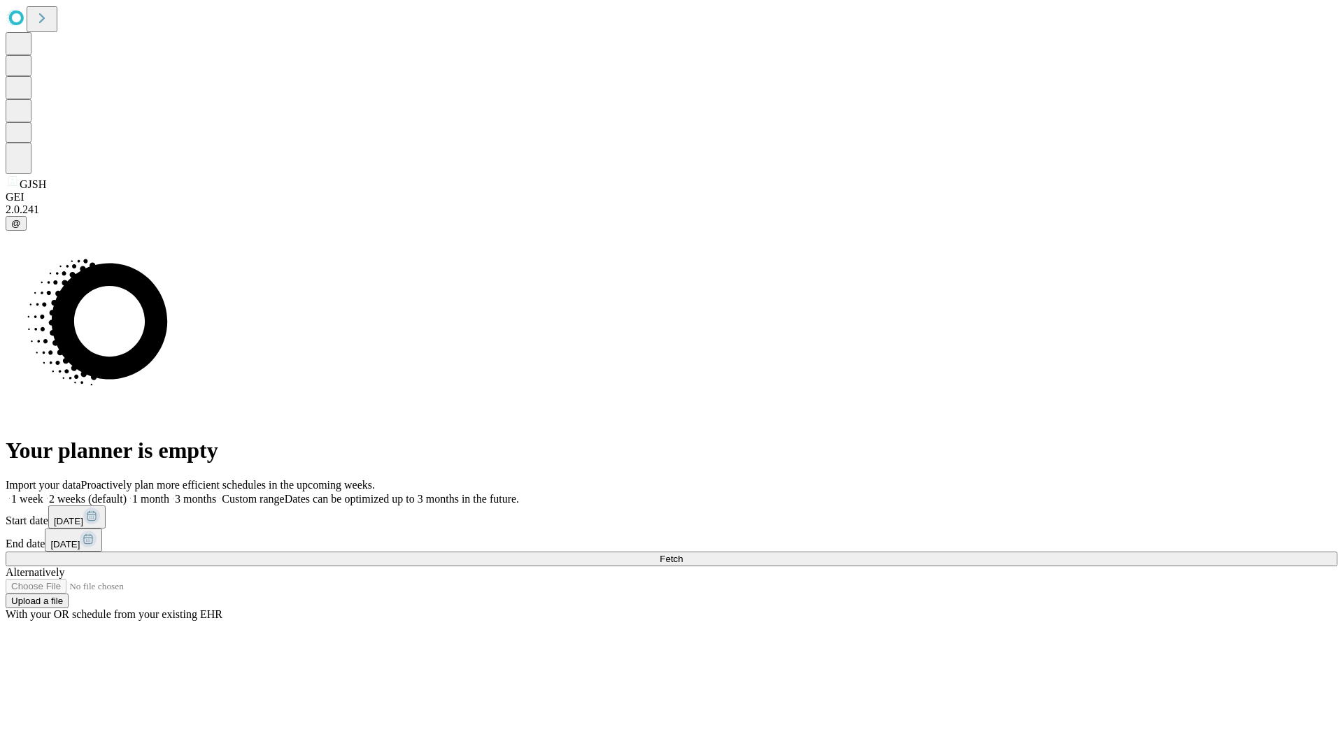
click at [682, 554] on span "Fetch" at bounding box center [670, 559] width 23 height 10
